Goal: Task Accomplishment & Management: Manage account settings

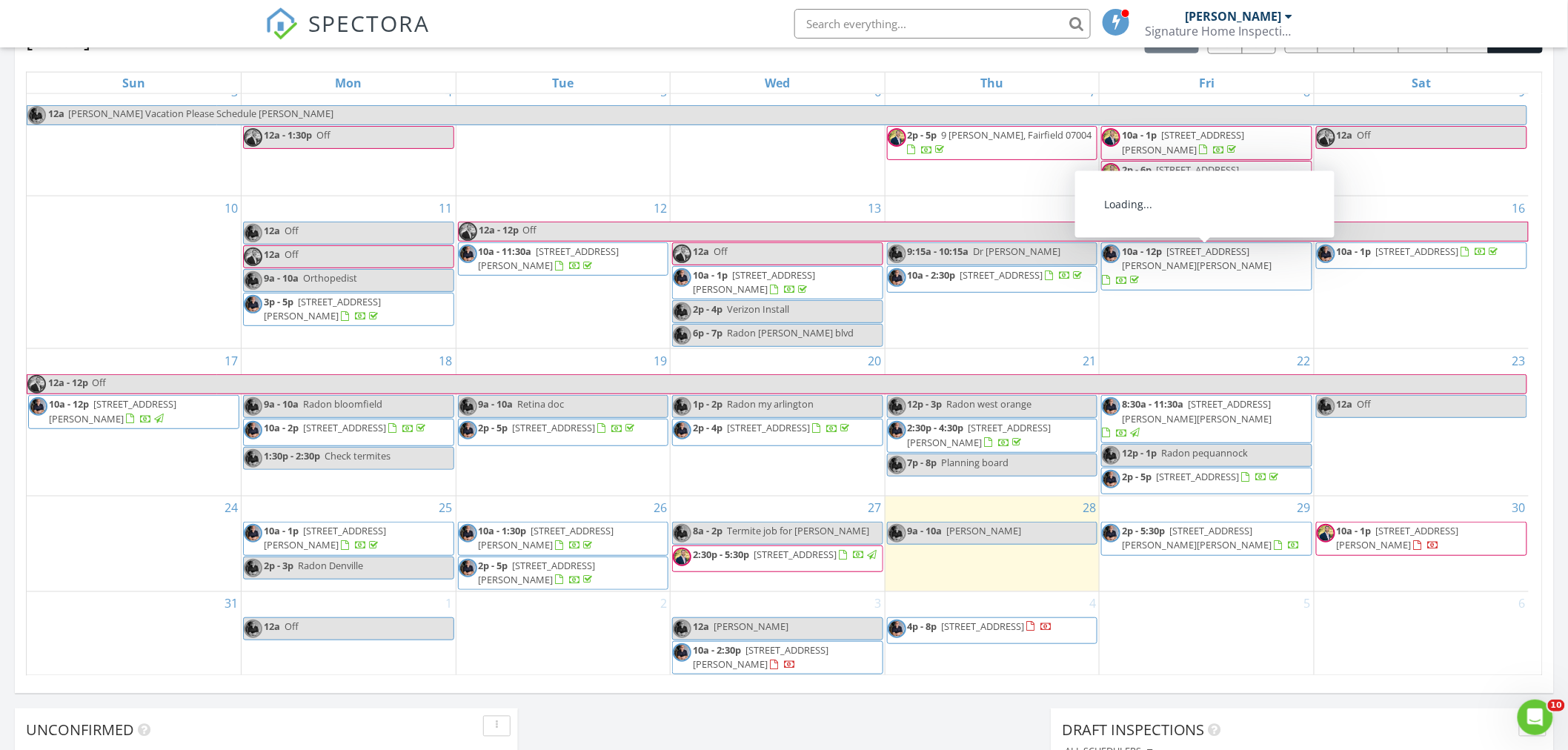
scroll to position [742, 0]
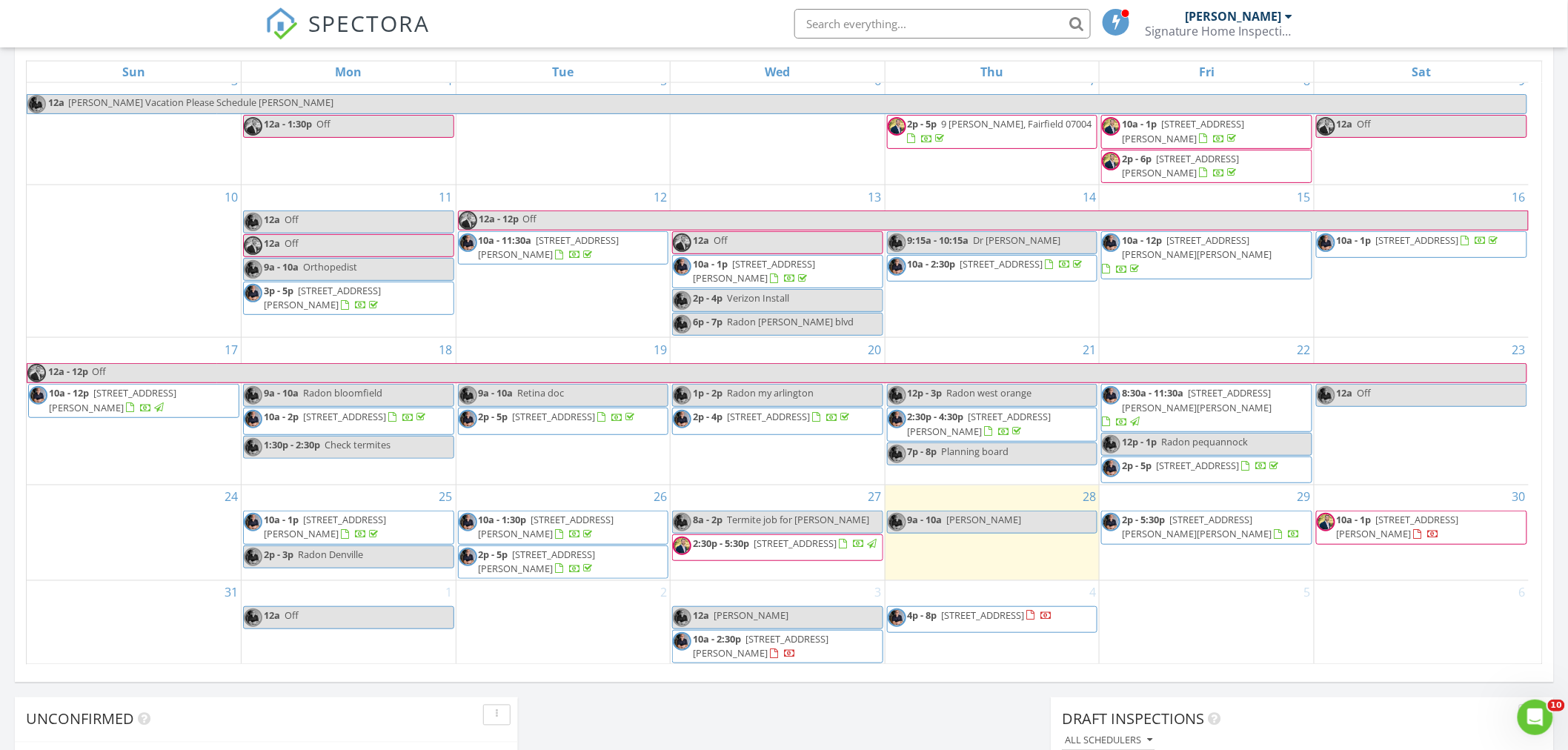
click at [1361, 519] on span "10a - 1p" at bounding box center [1354, 520] width 35 height 14
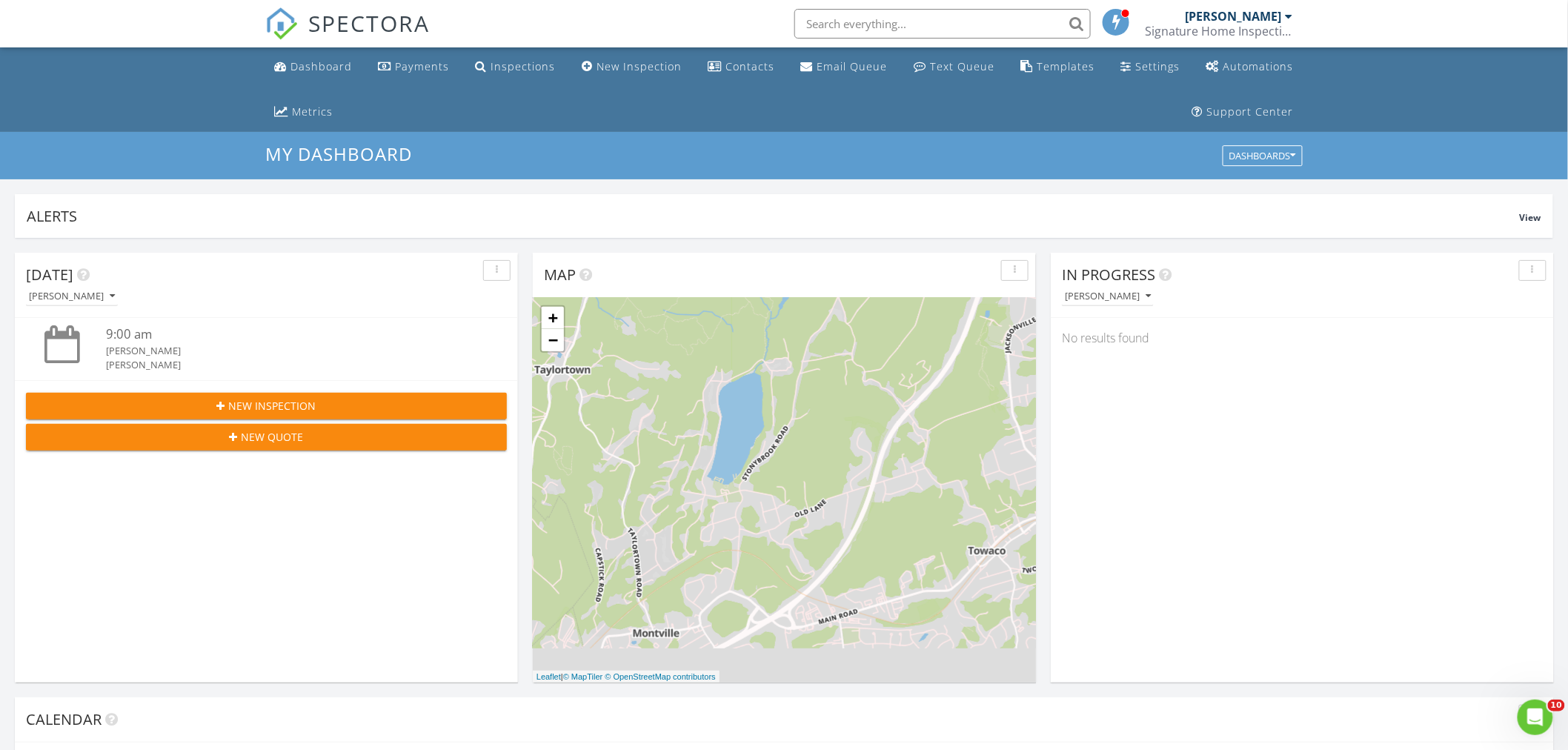
click at [1216, 28] on div "Signature Home Inspections" at bounding box center [1219, 31] width 148 height 15
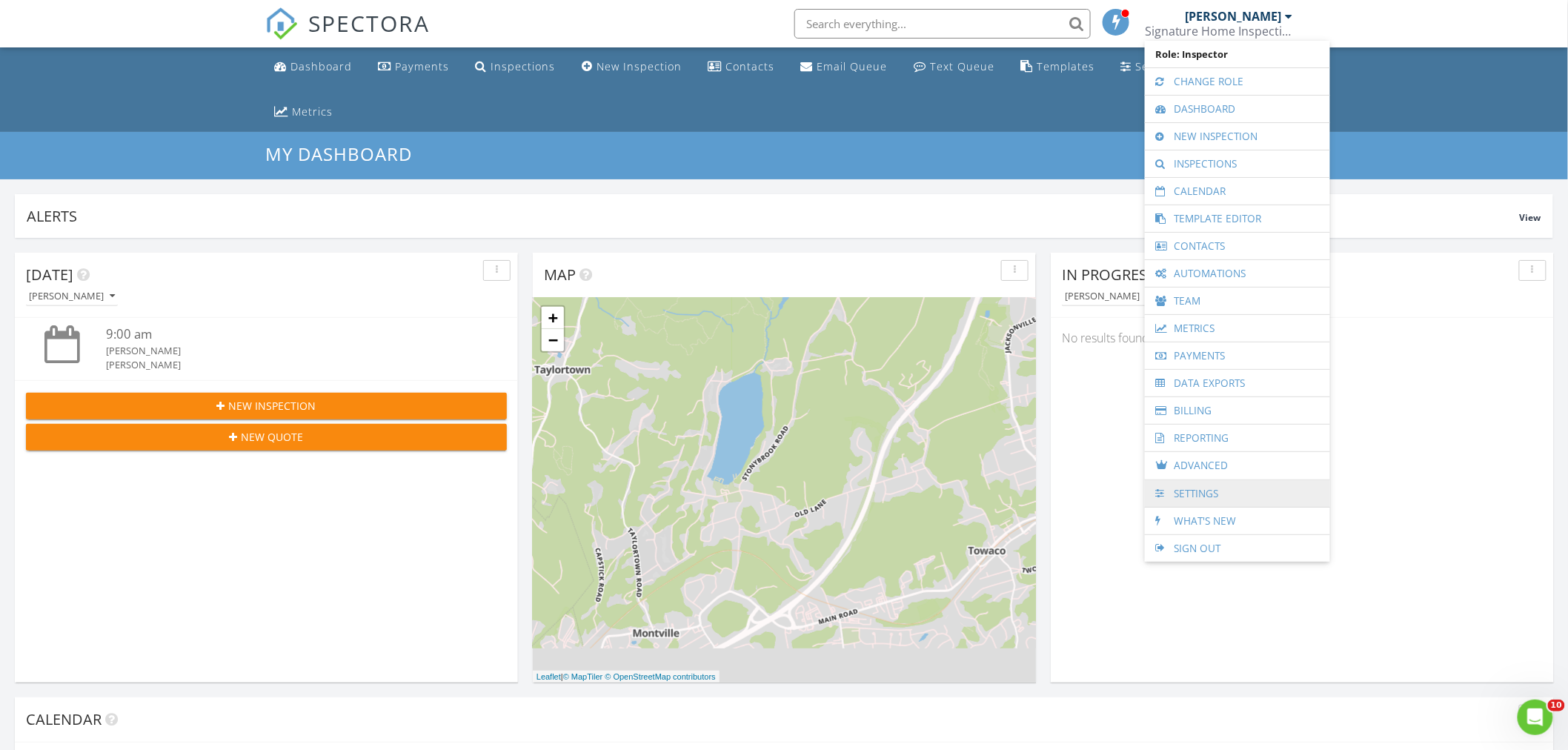
click at [1200, 492] on link "Settings" at bounding box center [1237, 493] width 170 height 27
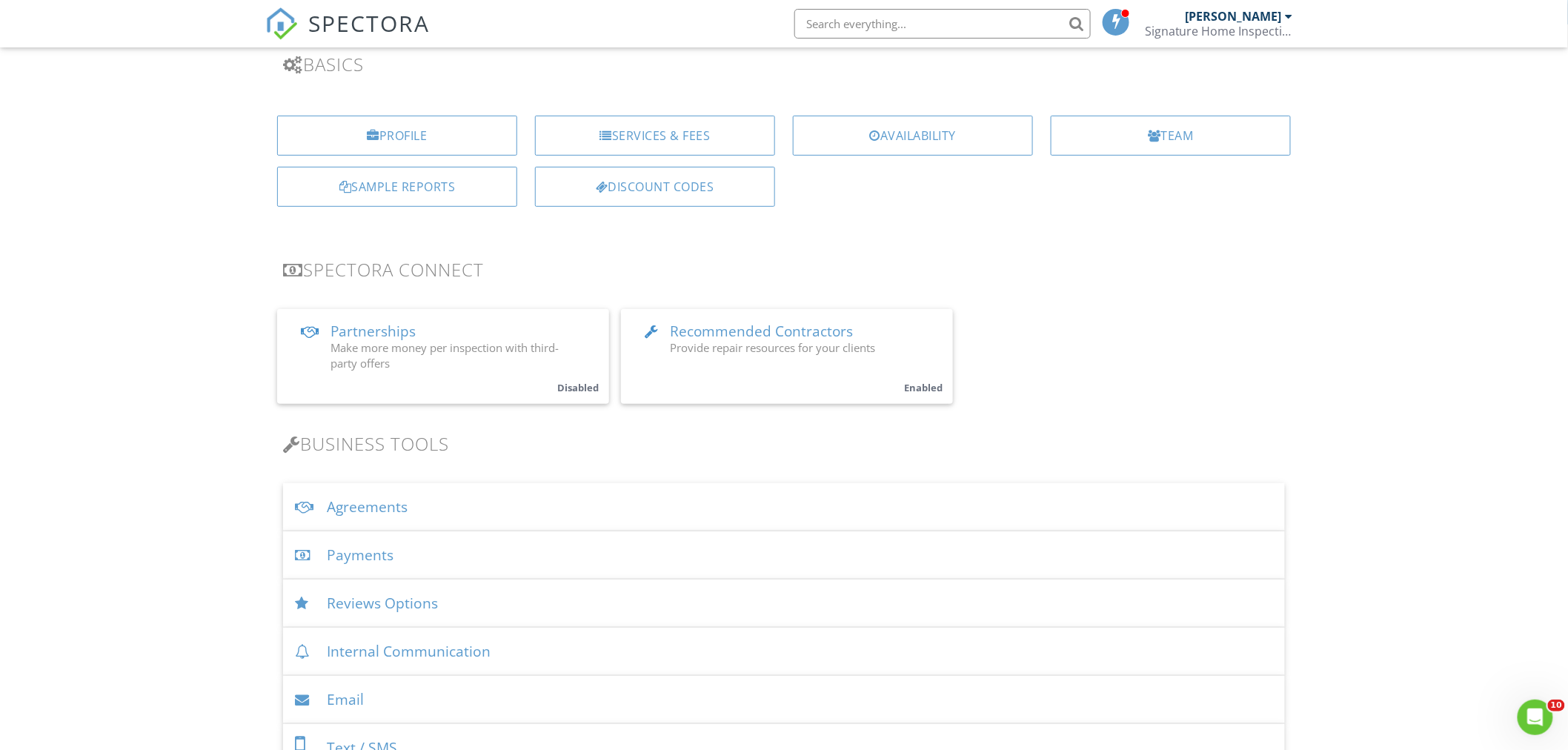
scroll to position [164, 0]
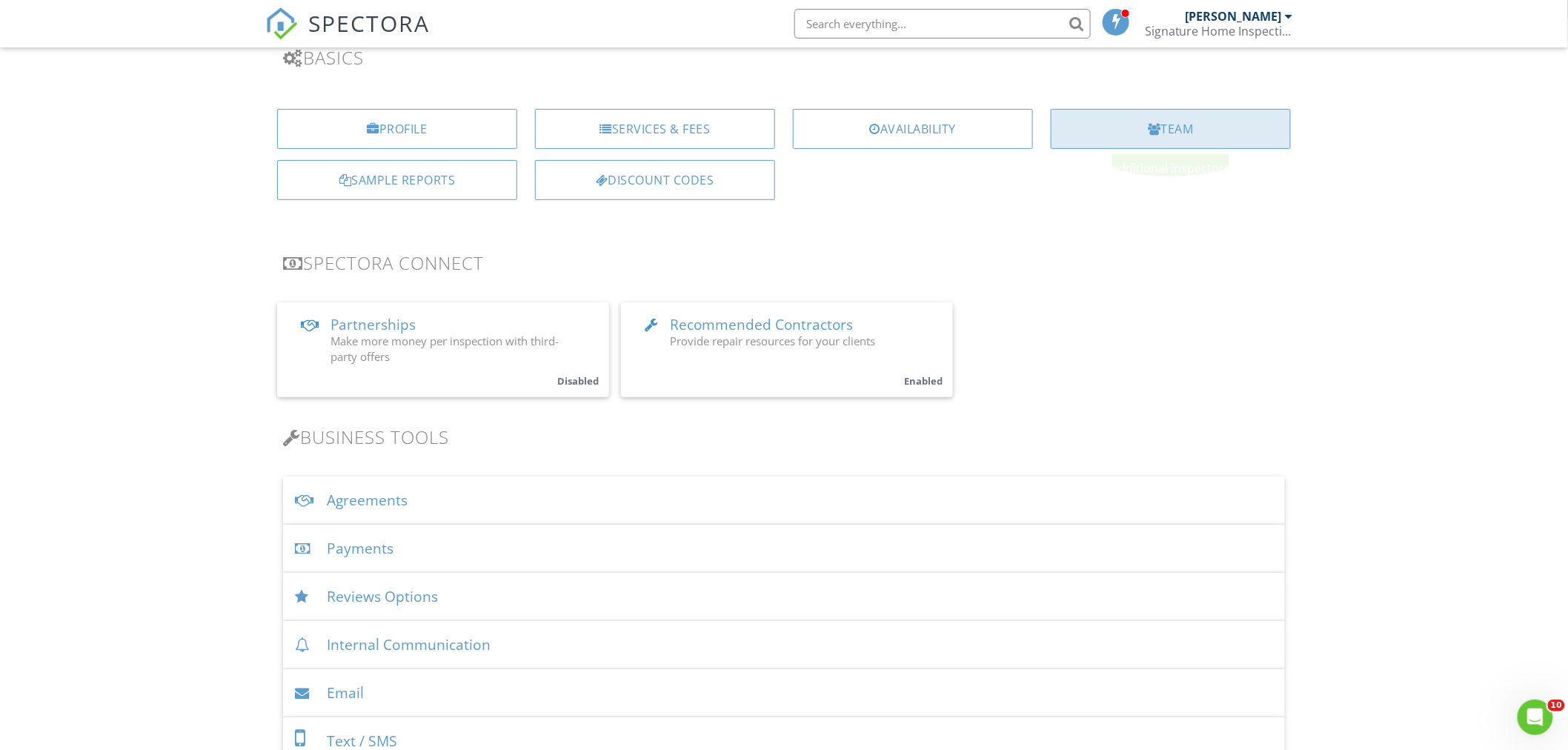
click at [1167, 136] on div "Team" at bounding box center [1171, 129] width 240 height 40
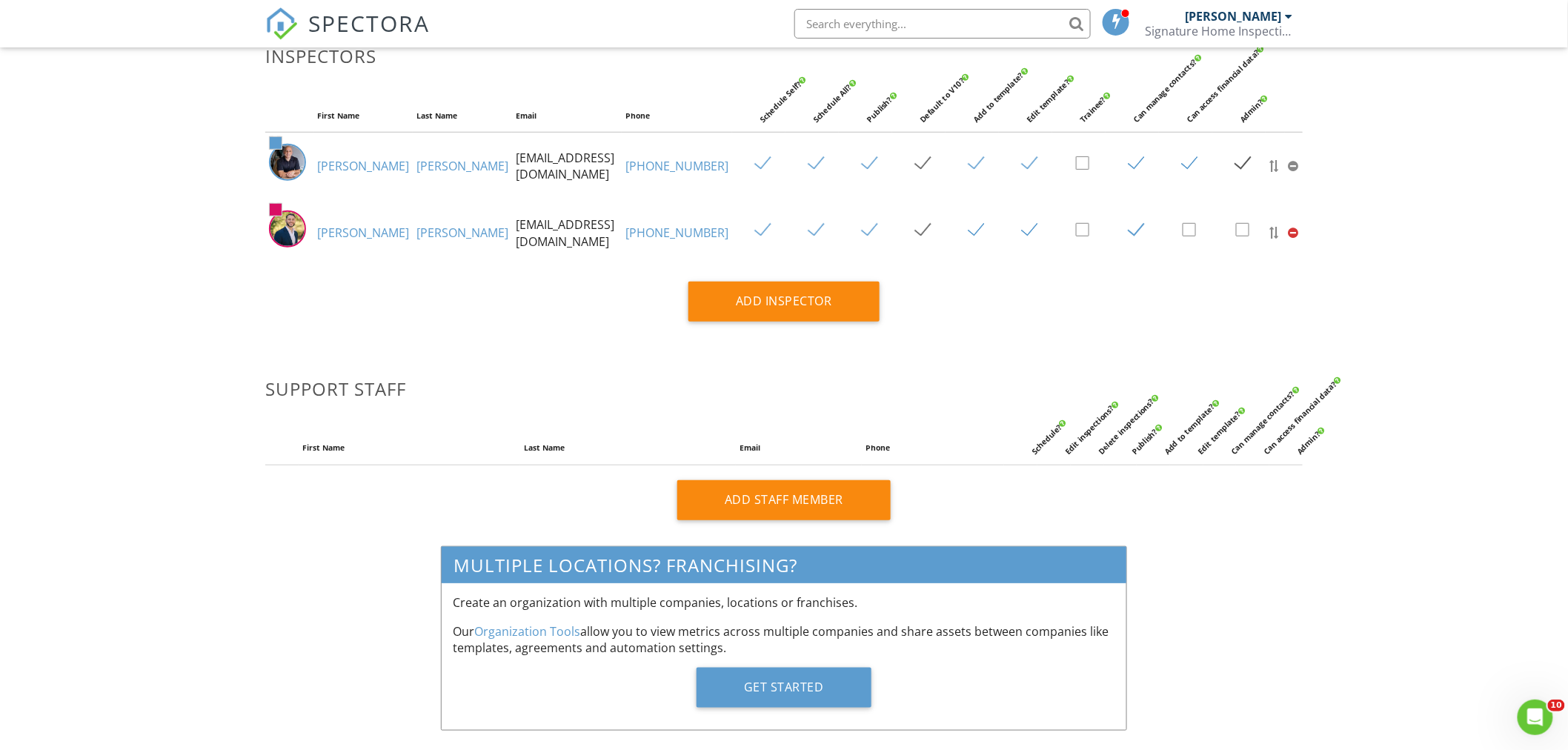
scroll to position [330, 0]
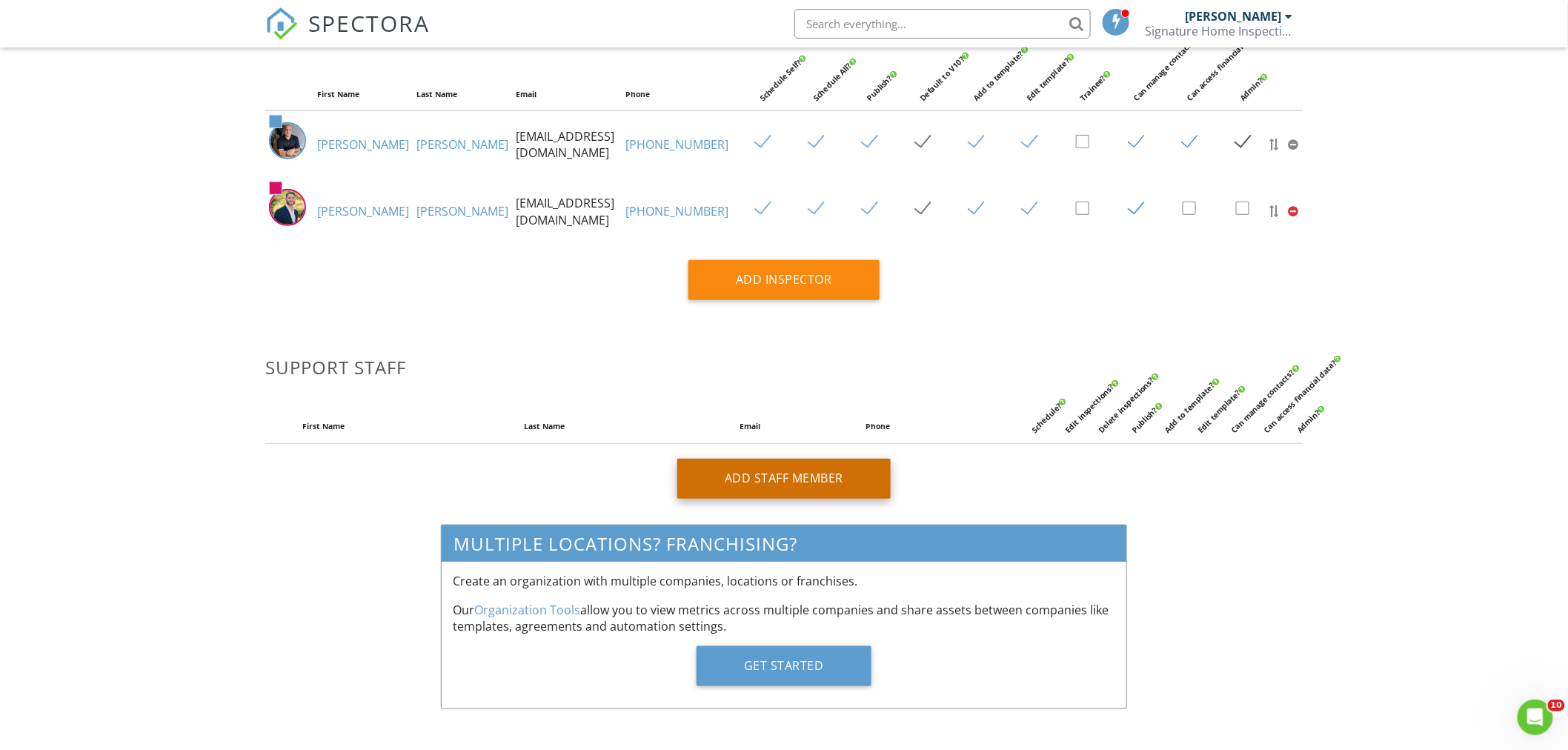
type input "[EMAIL_ADDRESS][DOMAIN_NAME]"
click at [781, 486] on div "Add Staff Member" at bounding box center [784, 479] width 214 height 40
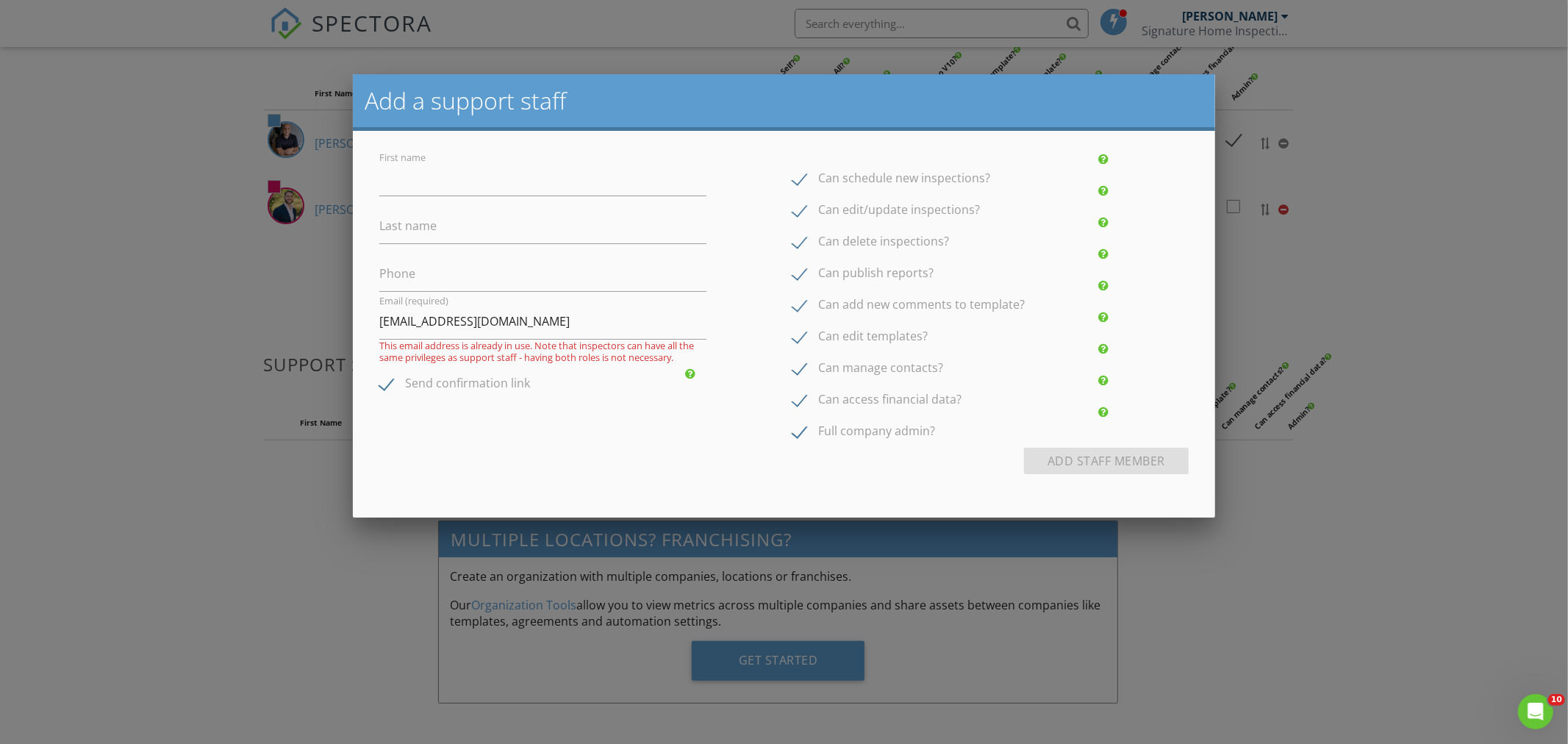
click at [295, 562] on div at bounding box center [784, 392] width 1568 height 930
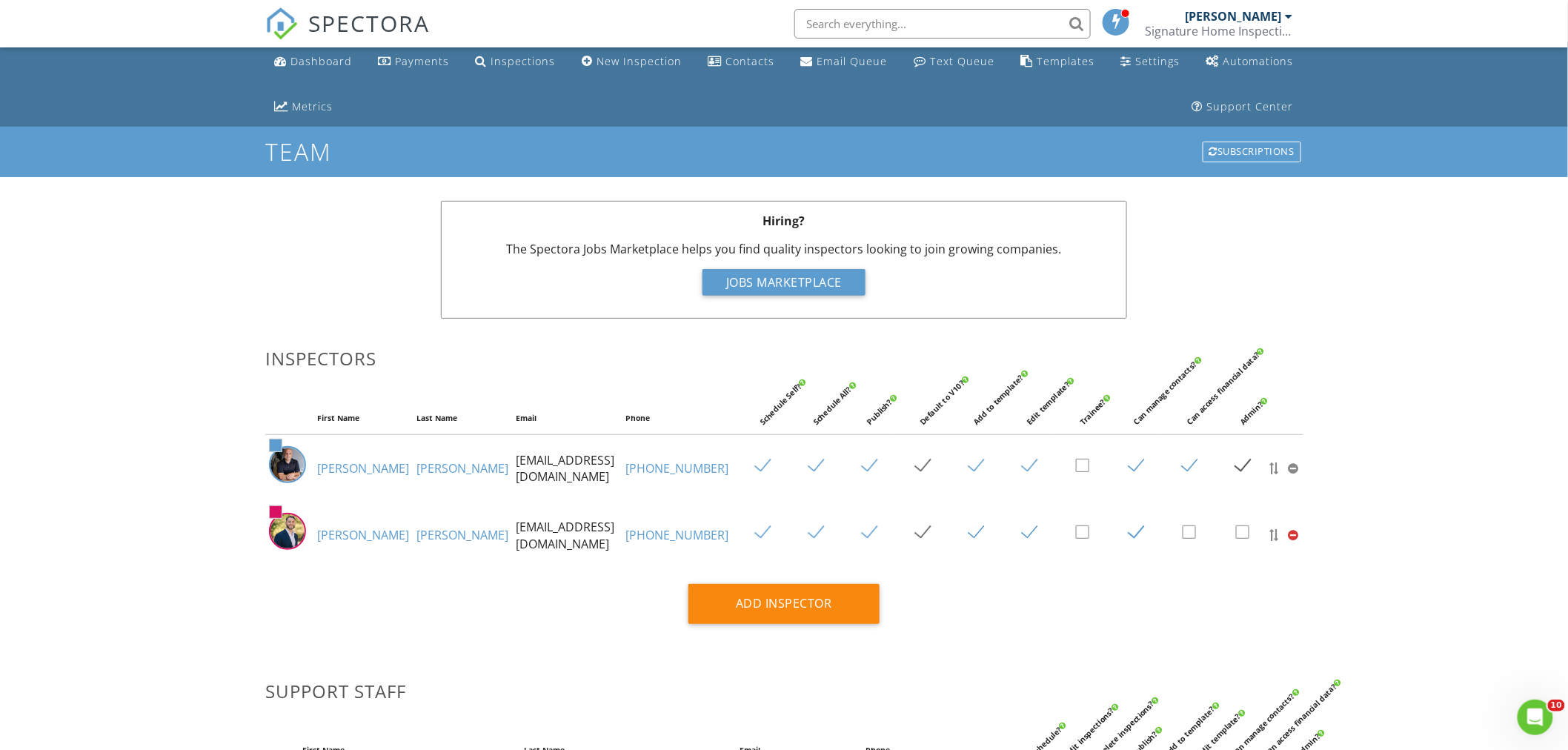
scroll to position [0, 0]
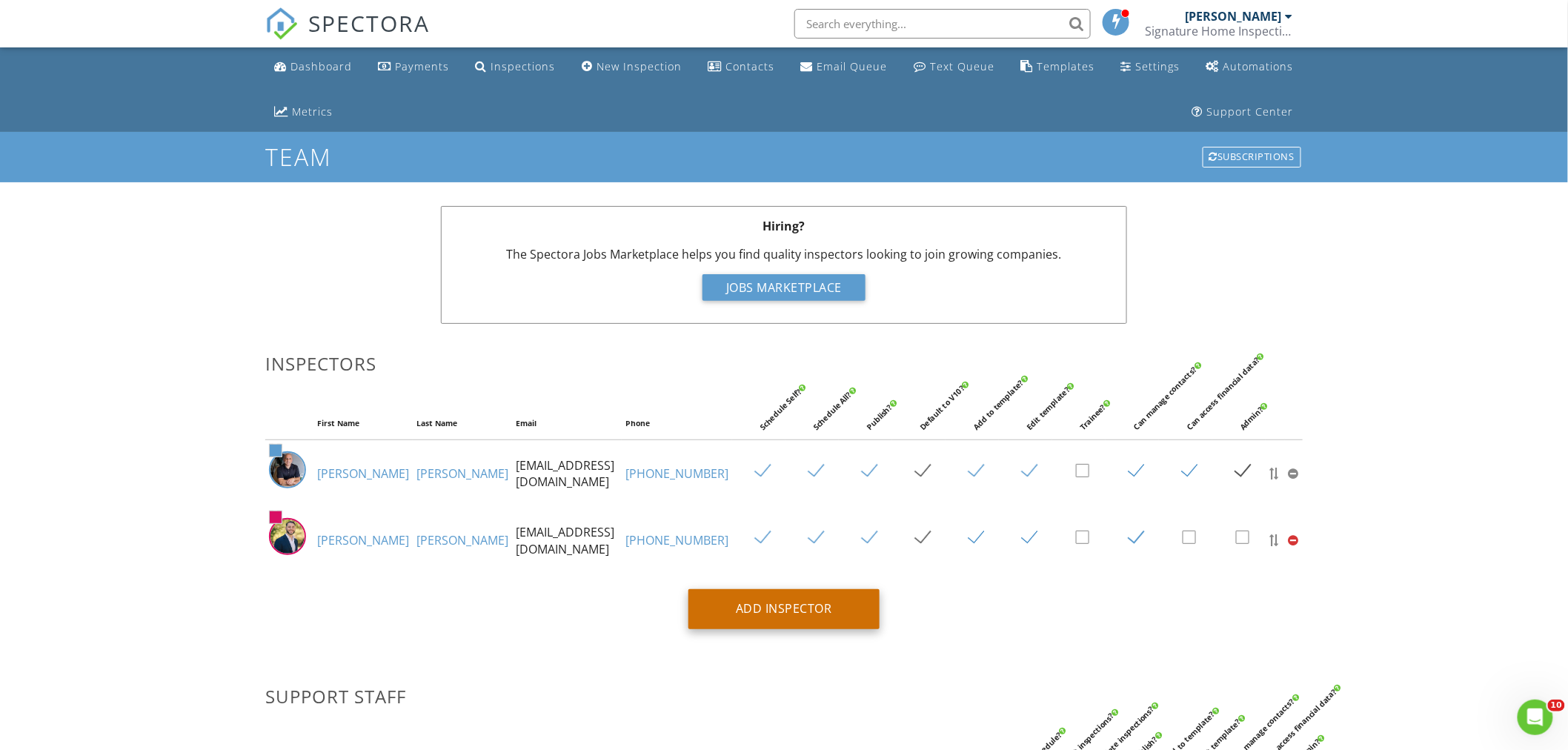
click at [775, 623] on div "Add Inspector" at bounding box center [784, 609] width 191 height 40
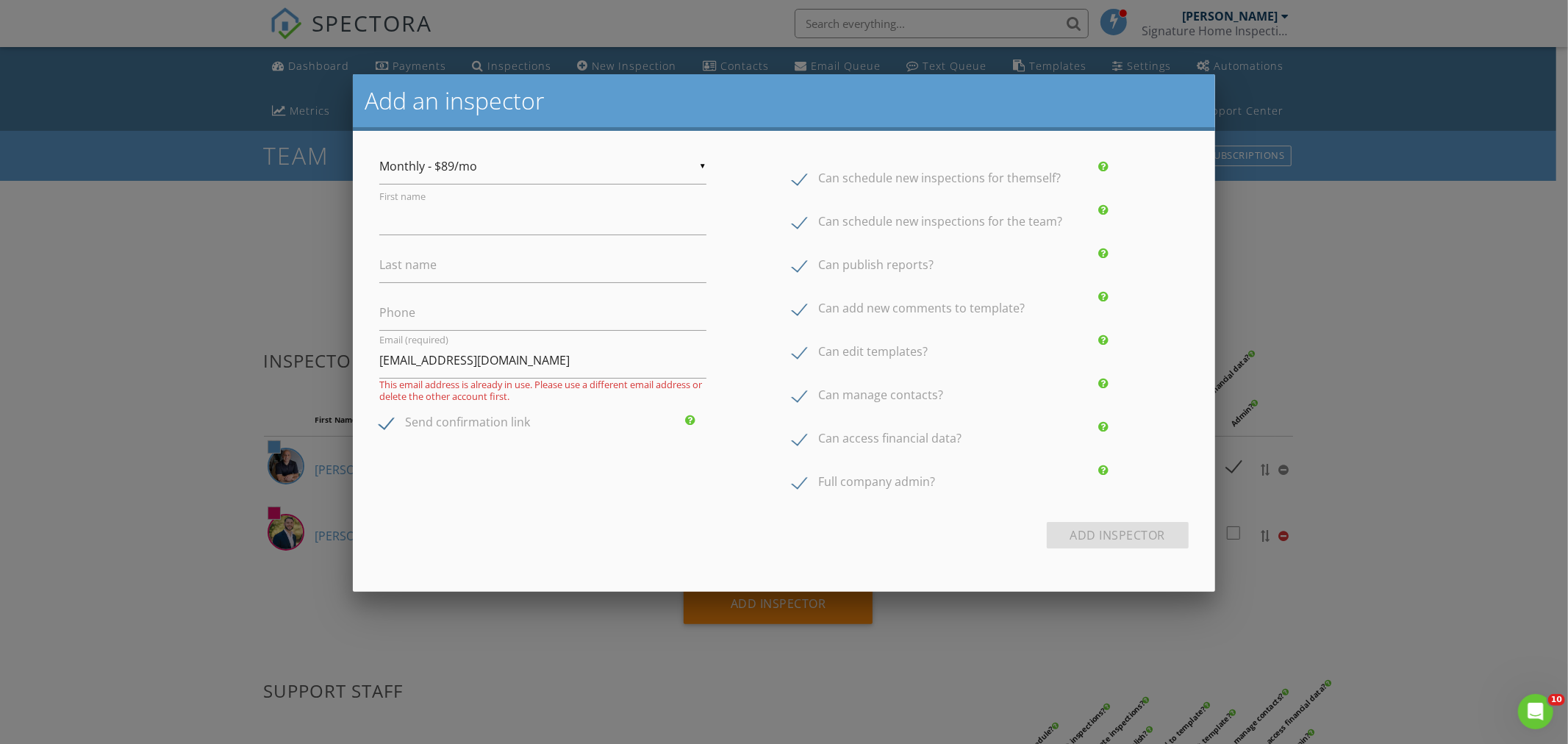
click at [1391, 556] on div at bounding box center [784, 392] width 1568 height 930
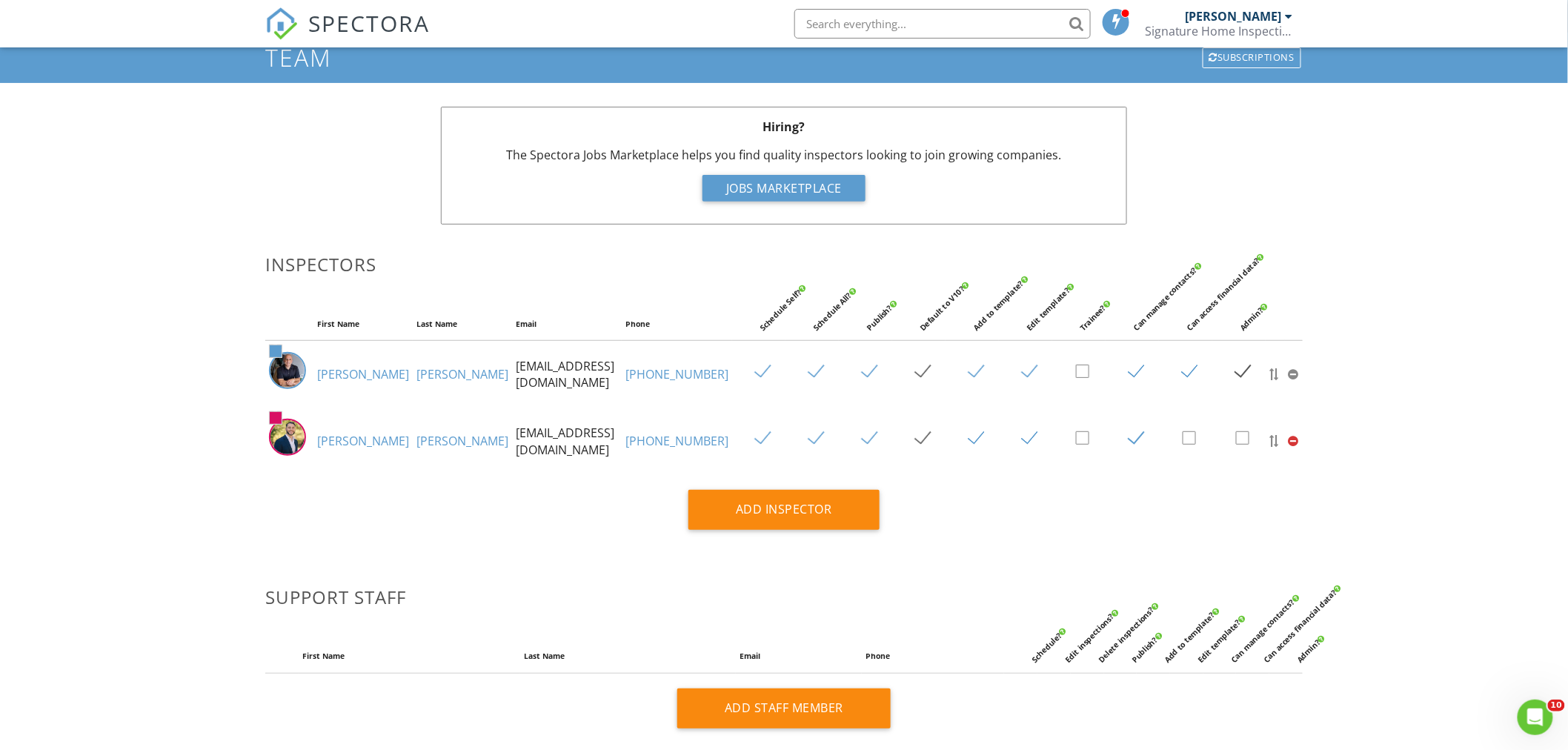
scroll to position [247, 0]
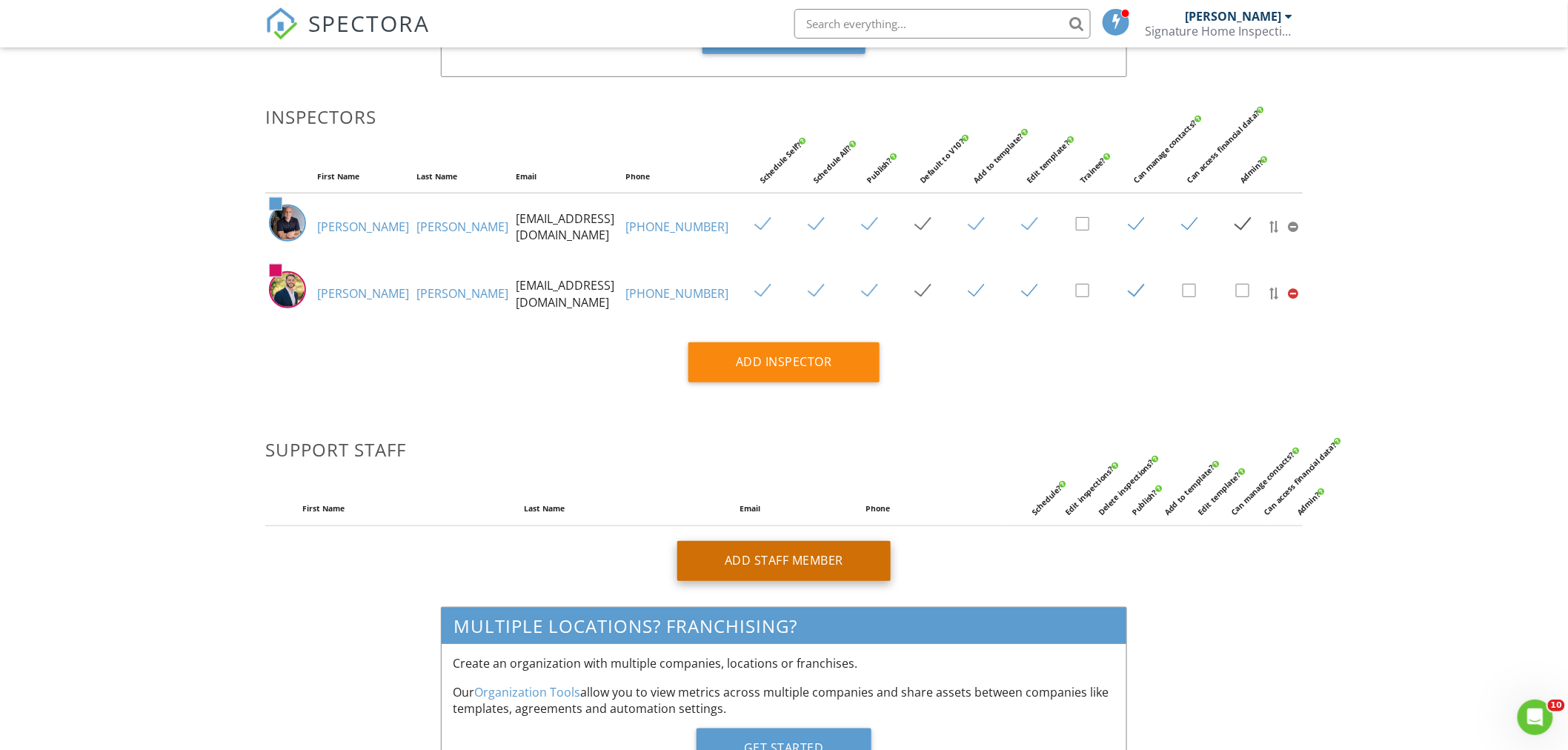
click at [831, 581] on div "Add Staff Member" at bounding box center [784, 561] width 214 height 40
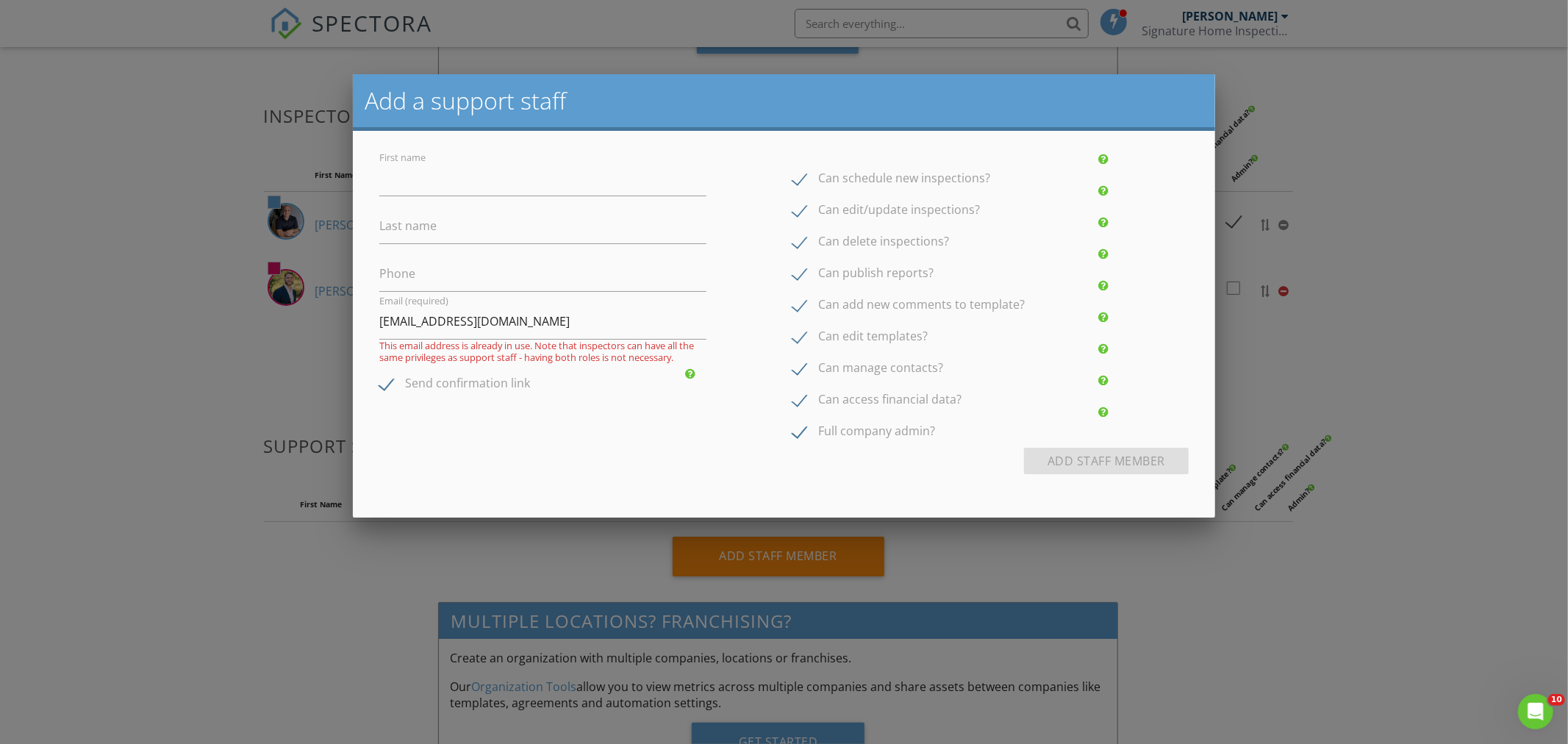
click at [1390, 278] on div at bounding box center [784, 392] width 1568 height 930
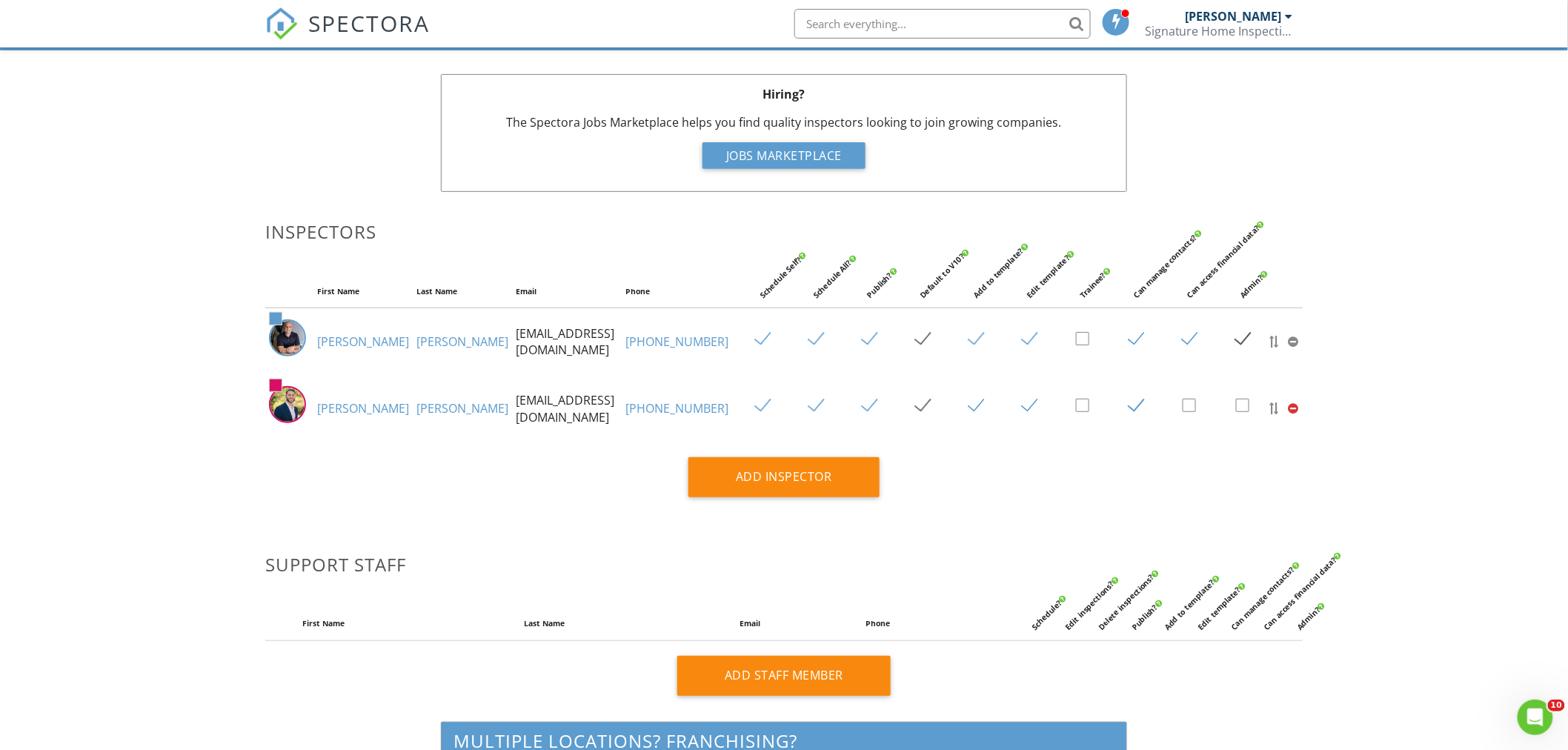
scroll to position [0, 0]
